Goal: Task Accomplishment & Management: Complete application form

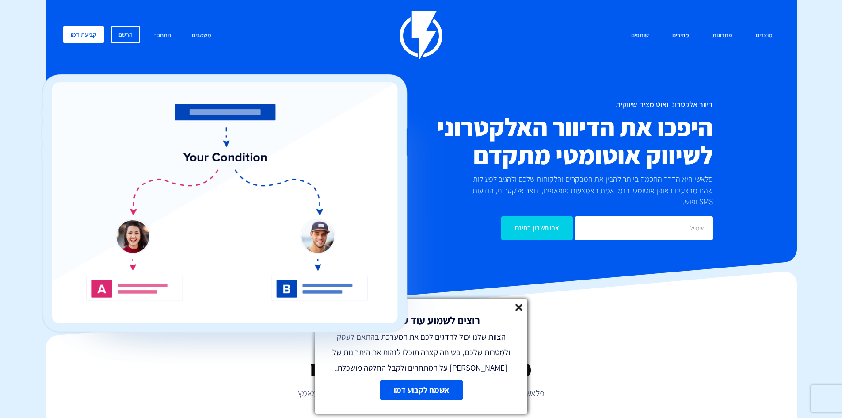
click at [683, 32] on link "מחירים" at bounding box center [680, 35] width 30 height 19
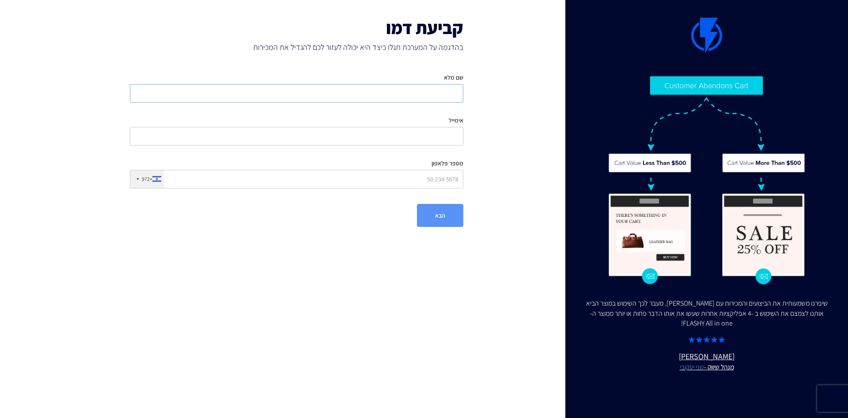
click at [432, 92] on input "שם מלא" at bounding box center [297, 93] width 334 height 19
type input "[PERSON_NAME]"
click at [429, 135] on input "אימייל" at bounding box center [297, 136] width 334 height 19
type input "[EMAIL_ADDRESS][DOMAIN_NAME]"
click at [415, 174] on input "מספר פלאפון" at bounding box center [297, 179] width 334 height 19
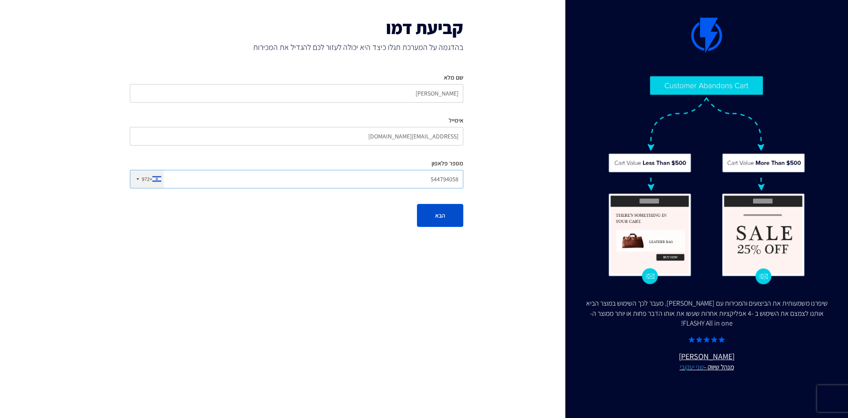
type input "544794058"
click at [451, 222] on button "הבא" at bounding box center [440, 215] width 46 height 23
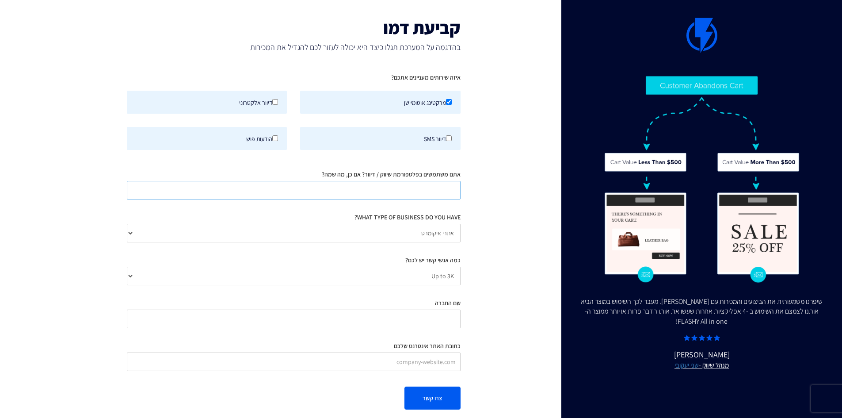
click at [397, 193] on input "אתם משתמשים בפלטפורמת שיווק / דיוור? אם כן, מה שמה?" at bounding box center [294, 190] width 334 height 19
type input "לא"
click at [430, 230] on select "אתרי איקומרס Agency / Freelancer SaaS Other" at bounding box center [294, 233] width 334 height 19
select select "SaaS"
click at [127, 224] on select "אתרי איקומרס Agency / Freelancer SaaS Other" at bounding box center [294, 233] width 334 height 19
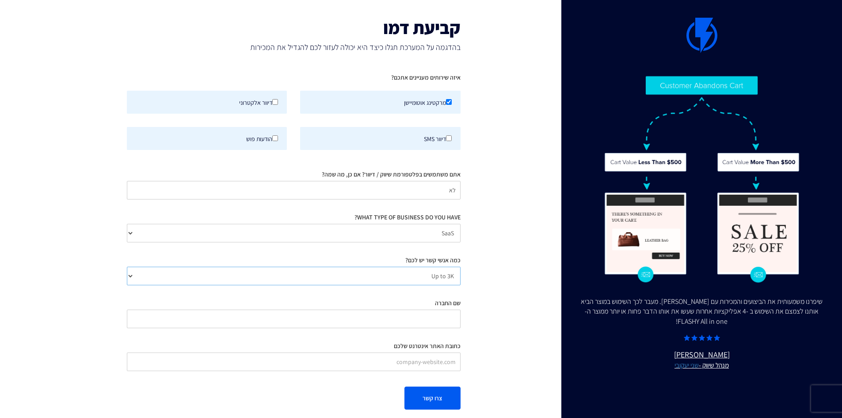
click at [425, 275] on select "Up to 3K 3K-10K 10K-25K 25K-50K 50K-100K 100K-250K 250K-500K 500K-1M 1M+" at bounding box center [294, 275] width 334 height 19
select select "number:100000"
click at [127, 266] on select "Up to 3K 3K-10K 10K-25K 25K-50K 50K-100K 100K-250K 250K-500K 500K-1M 1M+" at bounding box center [294, 275] width 334 height 19
click at [444, 315] on input "שם החברה" at bounding box center [294, 318] width 334 height 19
type input "SUMIT"
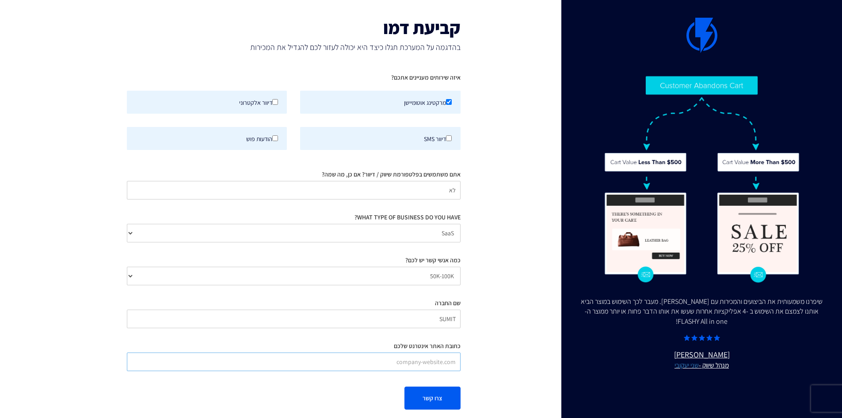
click at [440, 364] on input "כתובת האתר אינטרנט שלכם" at bounding box center [294, 361] width 334 height 19
type input "[DOMAIN_NAME]"
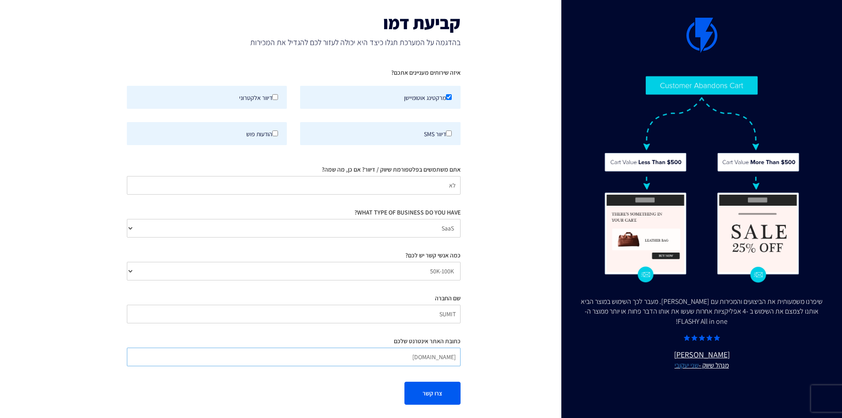
scroll to position [9, 0]
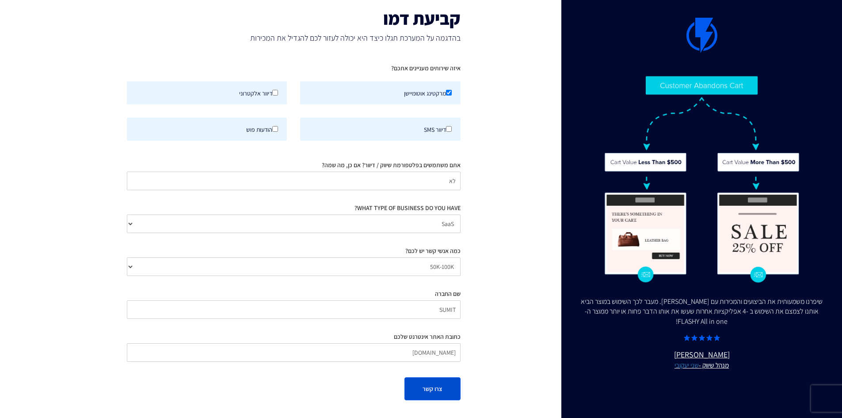
click at [448, 380] on button "צרו קשר" at bounding box center [432, 388] width 56 height 23
